Goal: Transaction & Acquisition: Register for event/course

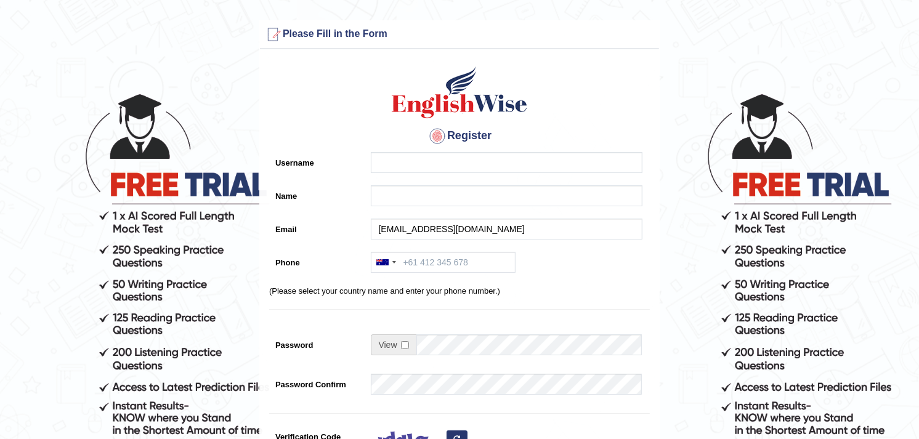
drag, startPoint x: 432, startPoint y: 226, endPoint x: 377, endPoint y: 226, distance: 55.4
click at [377, 226] on input "Hazemammar27@icloud.com" at bounding box center [507, 229] width 272 height 21
type input "Hazemammar27@icloud.com"
click at [409, 162] on input "Username" at bounding box center [507, 162] width 272 height 21
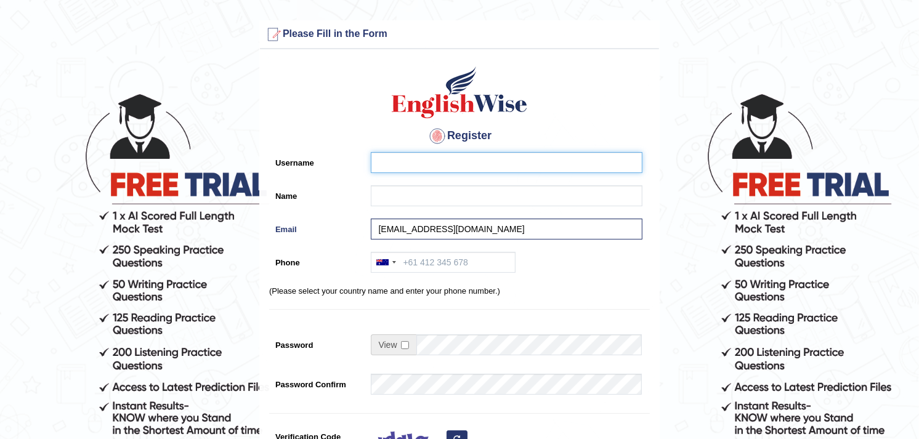
paste input "Hazemammar"
type input "Hazemammar"
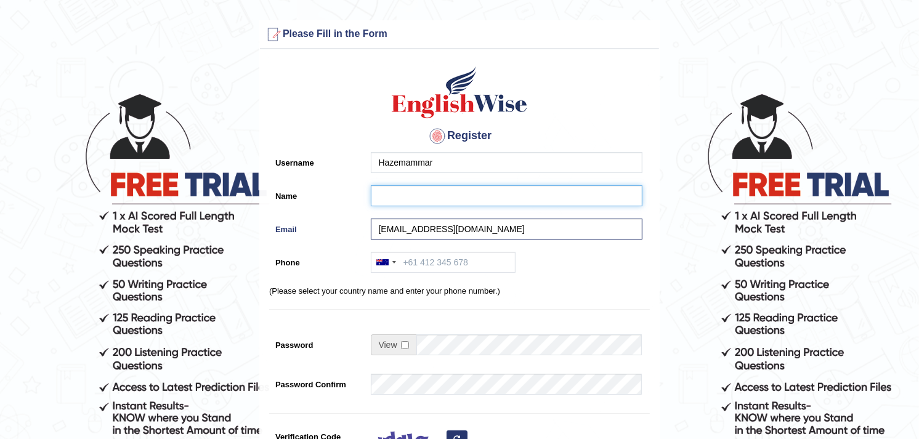
click at [395, 201] on input "Name" at bounding box center [507, 195] width 272 height 21
paste input "Hazemammar"
type input "Hazemammar"
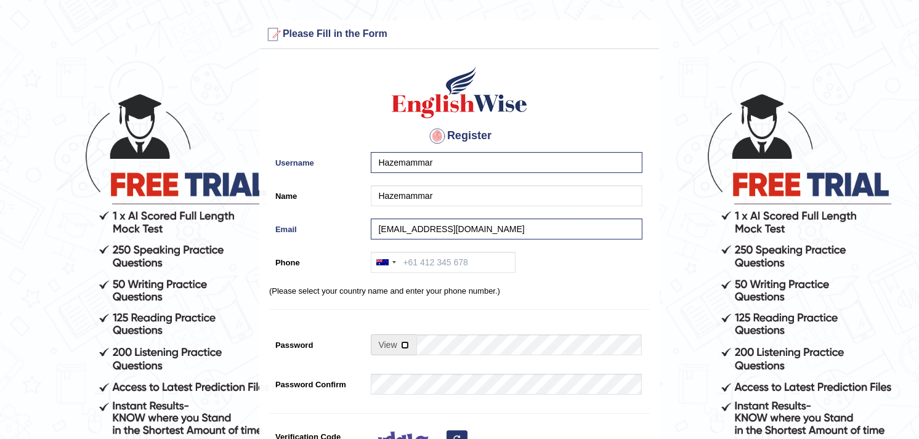
click at [402, 343] on input "checkbox" at bounding box center [405, 345] width 8 height 8
checkbox input "true"
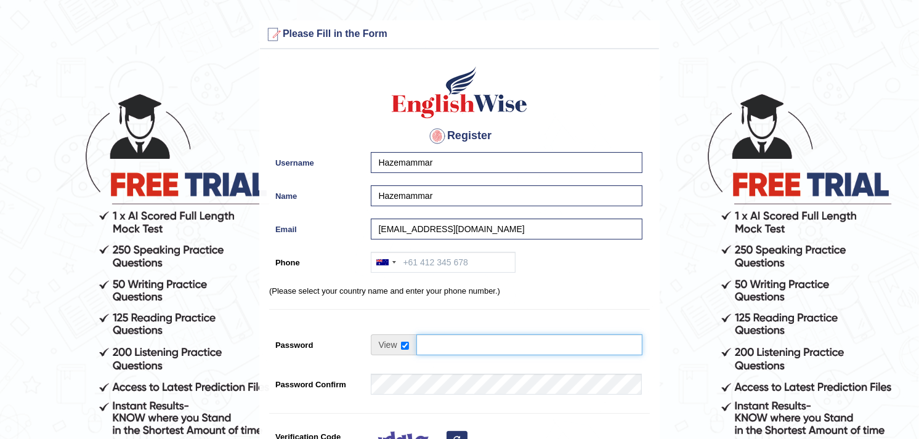
click at [438, 345] on input "Password" at bounding box center [529, 344] width 226 height 21
paste input "Hazemammar"
type input "Hazemammar"
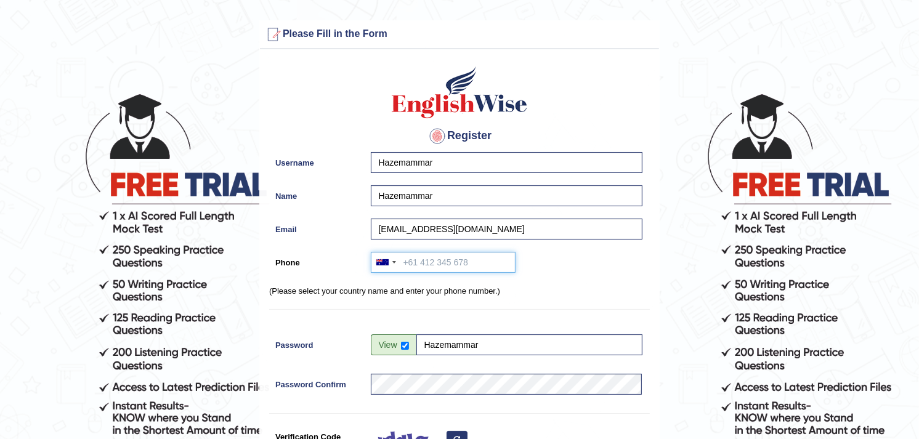
drag, startPoint x: 435, startPoint y: 265, endPoint x: 416, endPoint y: 267, distance: 19.8
click at [416, 267] on input "Phone" at bounding box center [443, 262] width 145 height 21
paste input "50 907 8740"
click at [390, 261] on div at bounding box center [385, 262] width 28 height 20
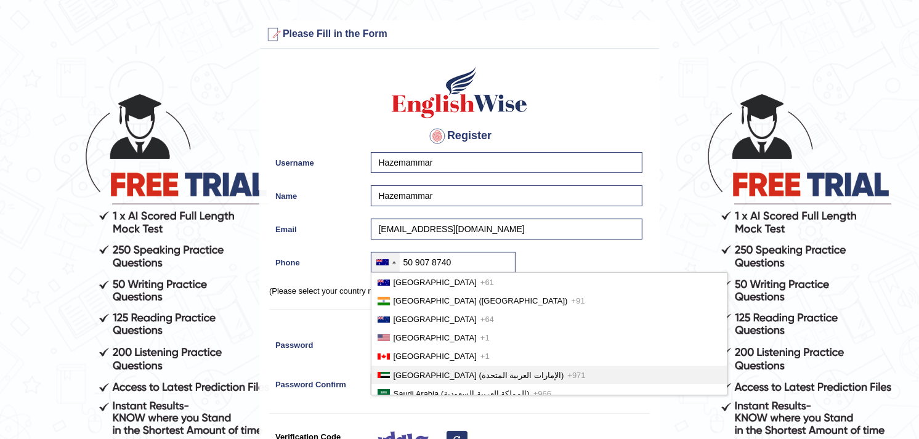
click at [408, 371] on span "United Arab Emirates (‫الإمارات العربية المتحدة‬‎)" at bounding box center [478, 375] width 171 height 9
type input "+971 50 907 8740"
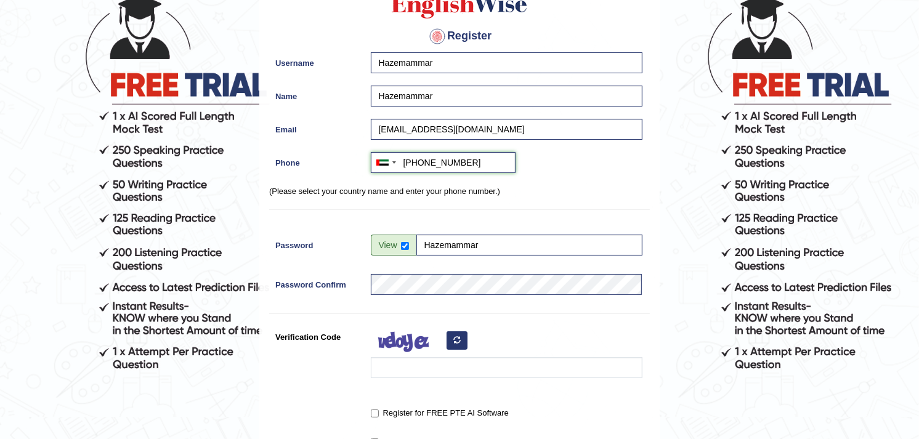
scroll to position [103, 0]
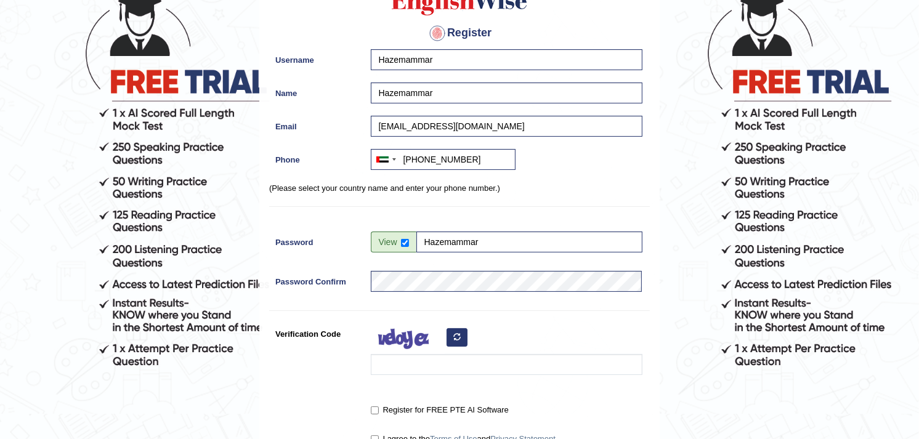
click at [379, 409] on label "Register for FREE PTE AI Software" at bounding box center [440, 410] width 138 height 12
click at [379, 409] on input "Register for FREE PTE AI Software" at bounding box center [375, 410] width 8 height 8
checkbox input "true"
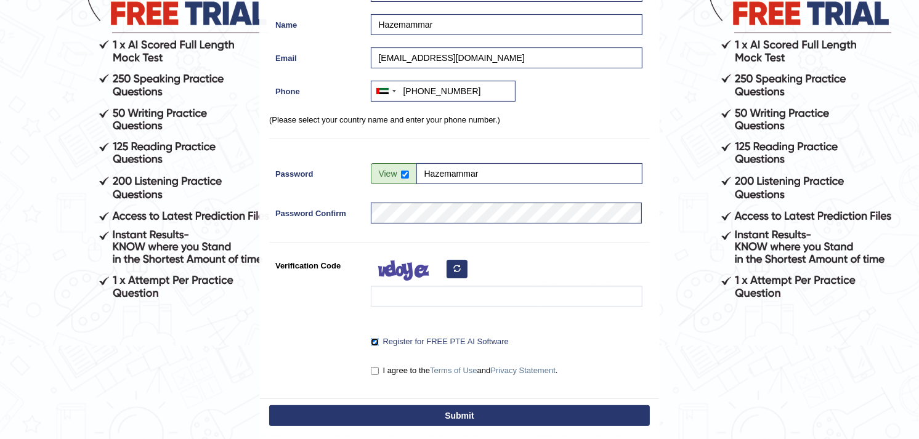
scroll to position [187, 0]
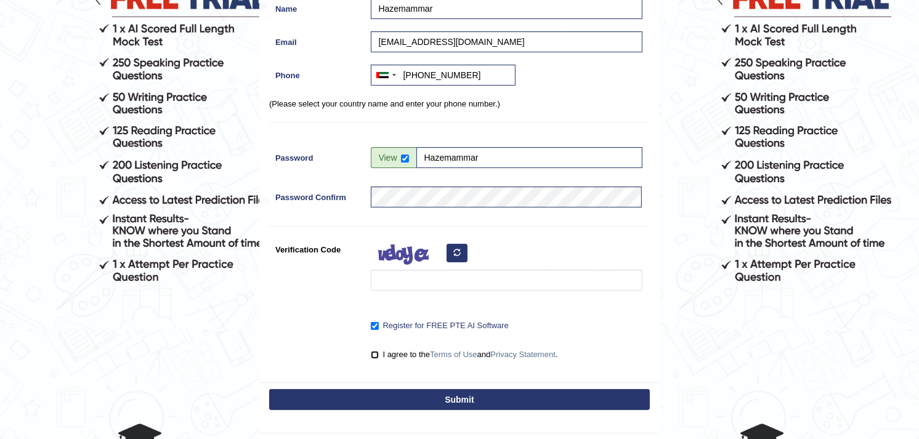
click at [373, 357] on input "I agree to the Terms of Use and Privacy Statement ." at bounding box center [375, 355] width 8 height 8
checkbox input "true"
click at [416, 275] on input "Verification Code" at bounding box center [507, 280] width 272 height 21
type input "T"
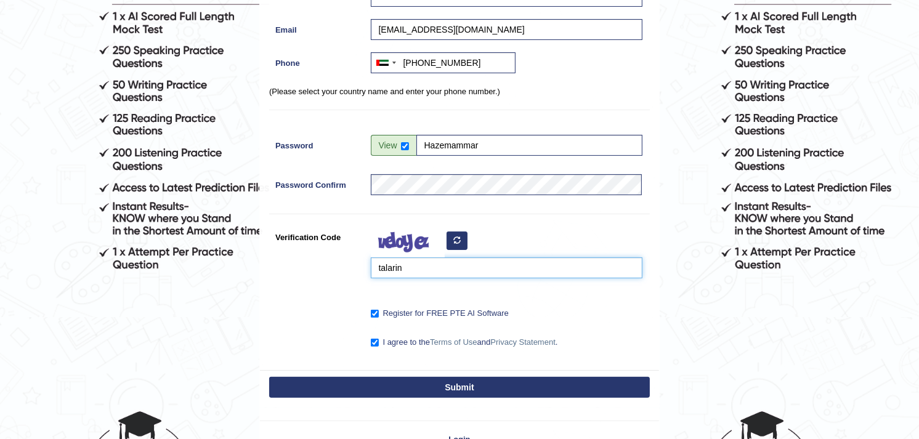
scroll to position [200, 0]
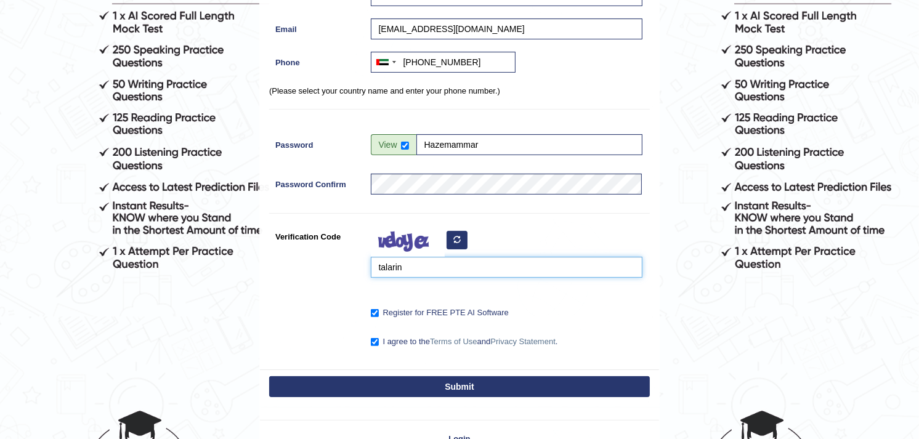
type input "talarin"
click at [417, 391] on button "Submit" at bounding box center [459, 386] width 381 height 21
type input "+971509078740"
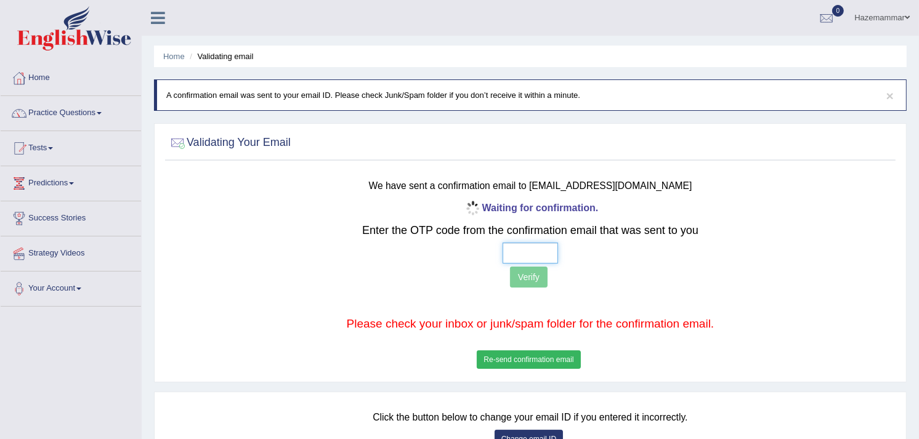
click at [526, 254] on input "text" at bounding box center [529, 253] width 55 height 21
paste input "5 7 9 6"
type input "5 7 9 6"
click at [524, 280] on button "Verify" at bounding box center [529, 277] width 38 height 21
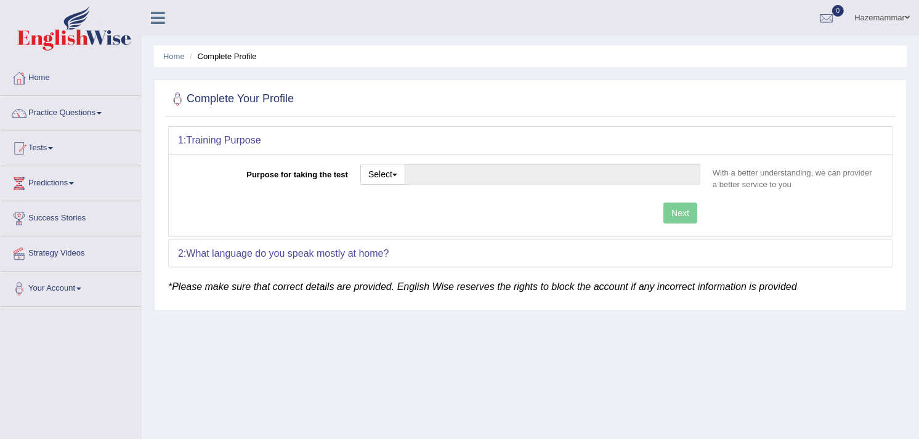
click at [901, 20] on link "Hazemammar" at bounding box center [882, 16] width 74 height 32
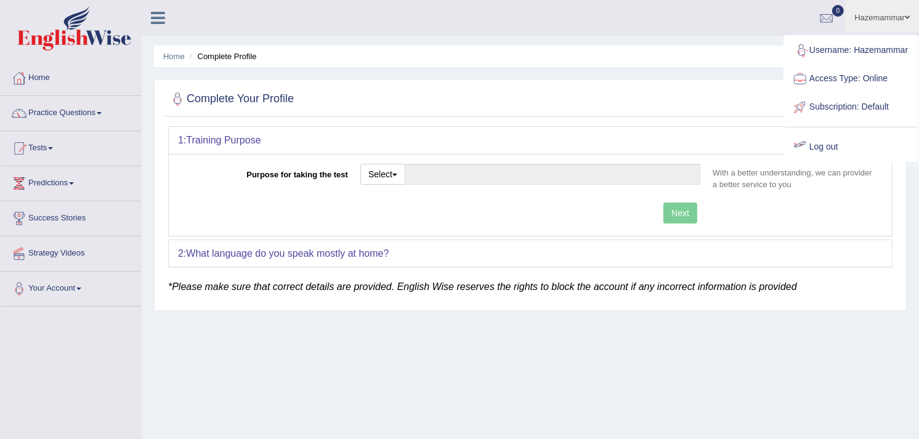
click at [818, 156] on link "Log out" at bounding box center [850, 147] width 133 height 28
